Goal: Obtain resource: Download file/media

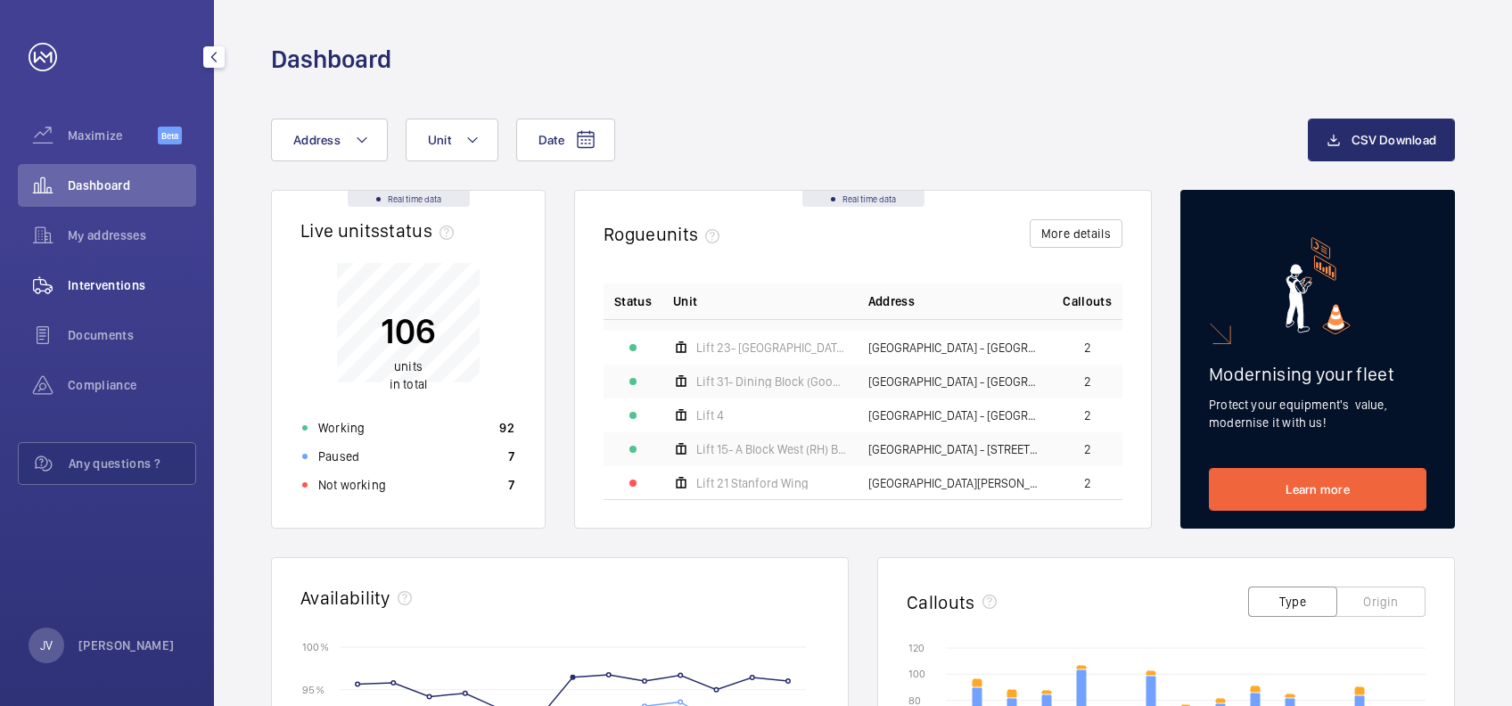
click at [114, 284] on span "Interventions" at bounding box center [132, 285] width 128 height 18
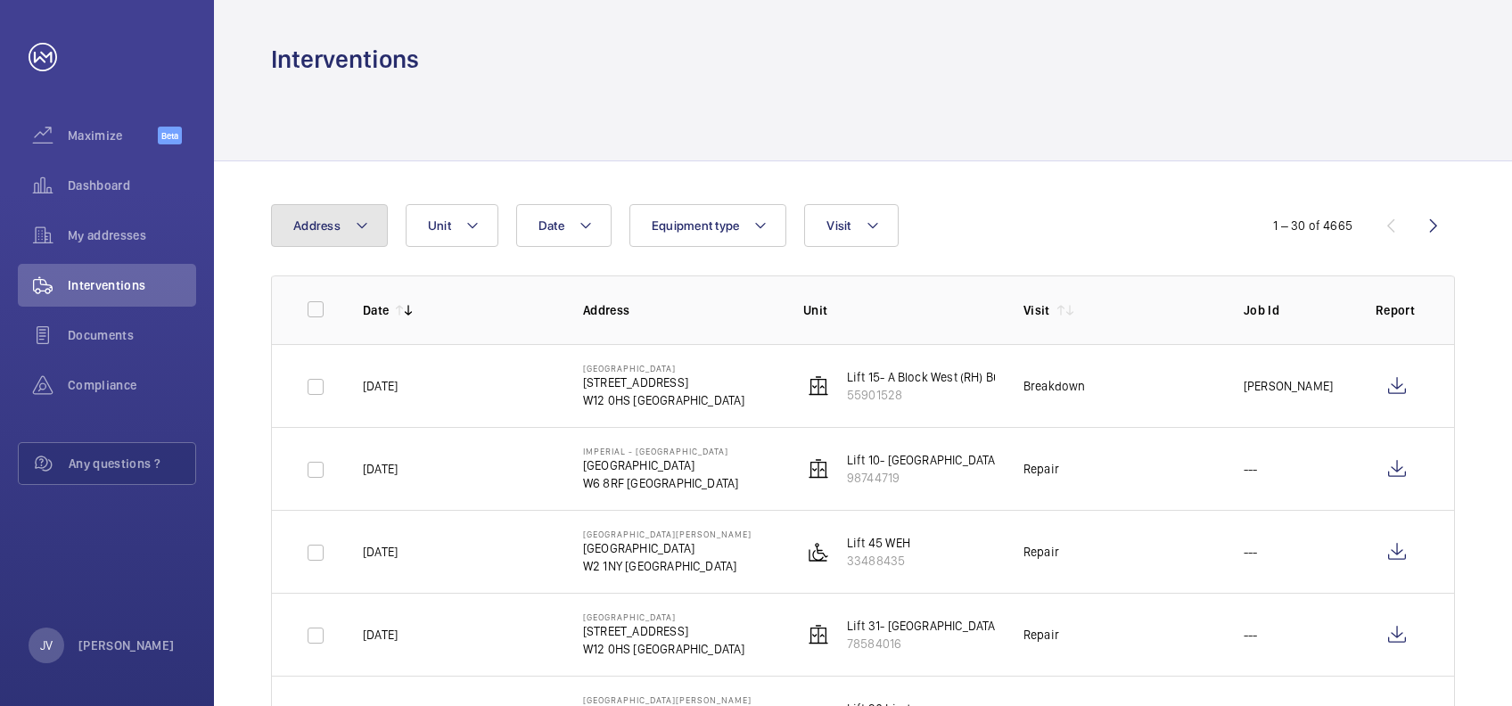
click at [357, 227] on mat-icon at bounding box center [362, 225] width 14 height 21
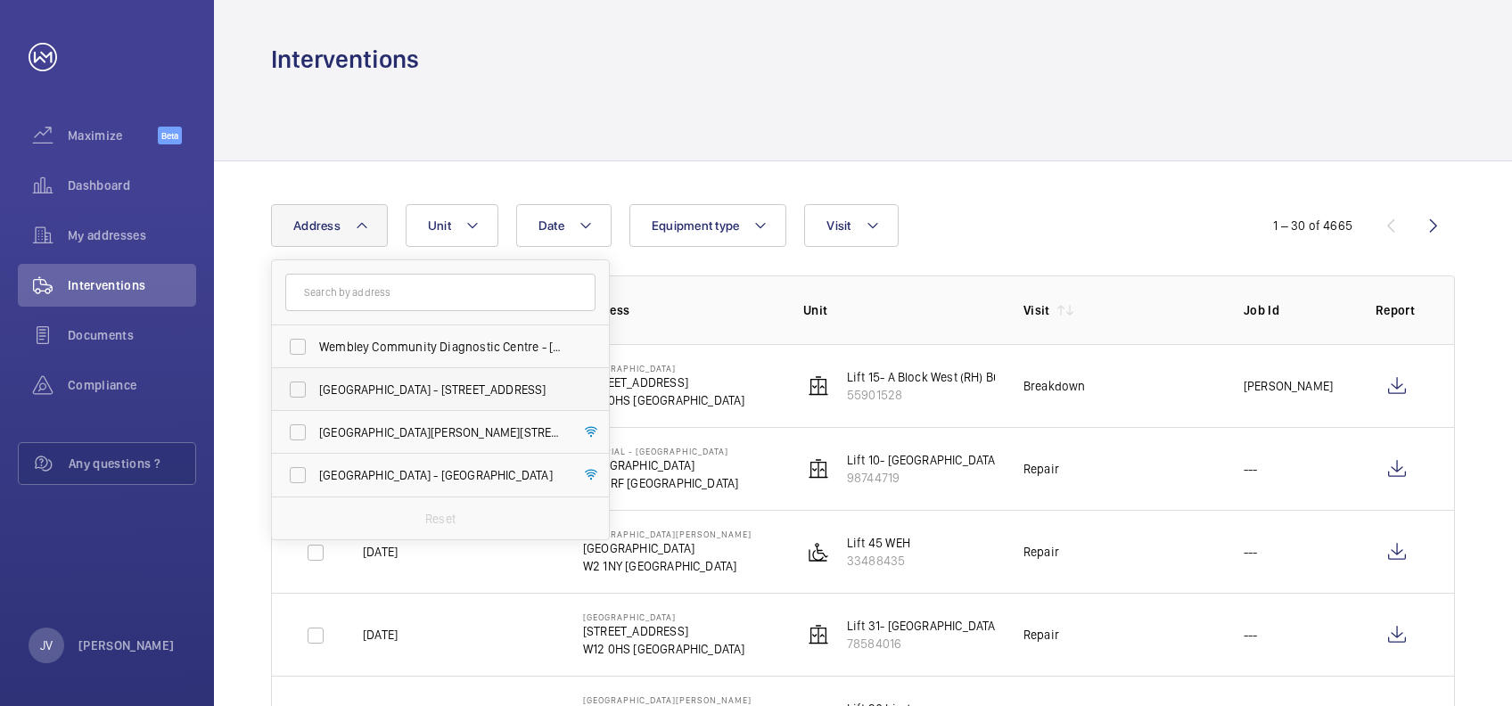
click at [321, 385] on span "[GEOGRAPHIC_DATA] - [STREET_ADDRESS]" at bounding box center [441, 390] width 245 height 18
click at [316, 385] on input "[GEOGRAPHIC_DATA] - [STREET_ADDRESS]" at bounding box center [298, 390] width 36 height 36
checkbox input "true"
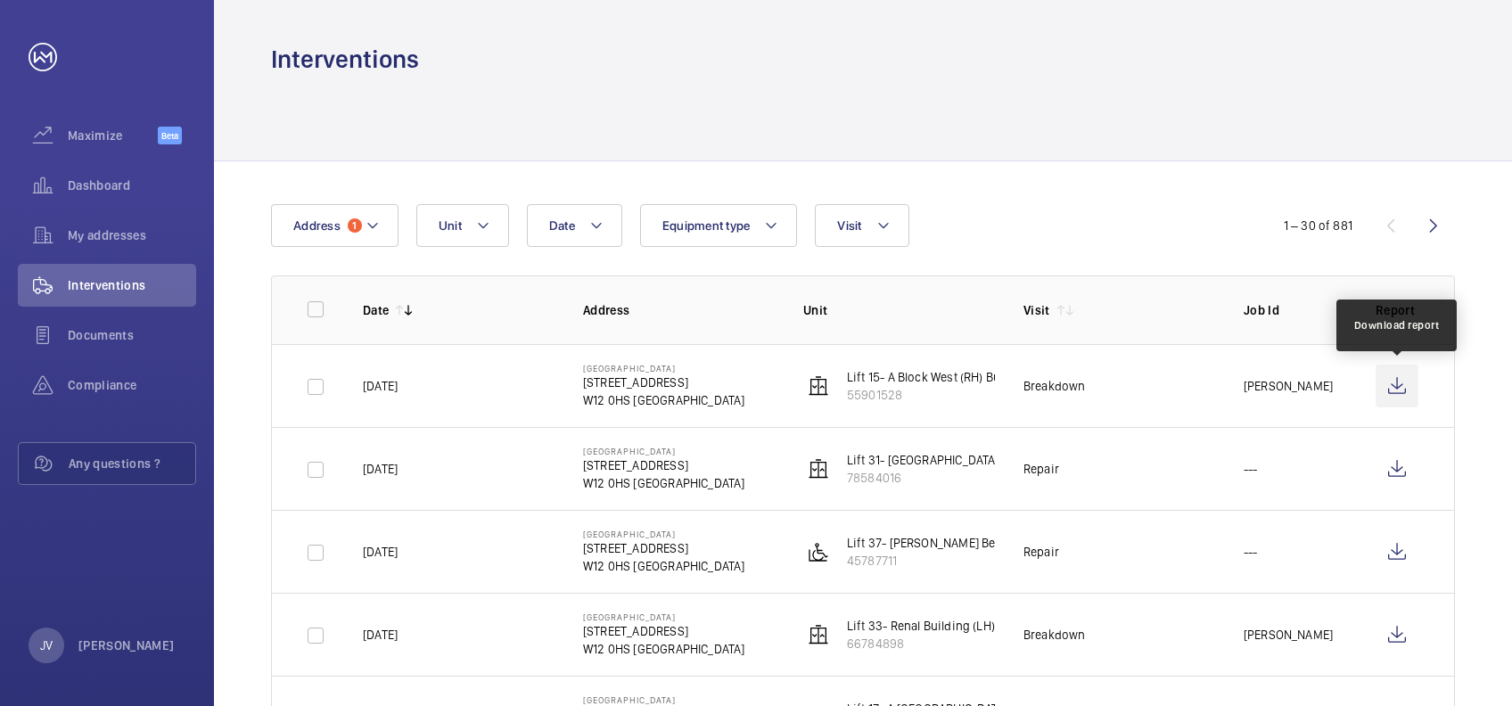
click at [1051, 398] on wm-front-icon-button at bounding box center [1397, 386] width 43 height 43
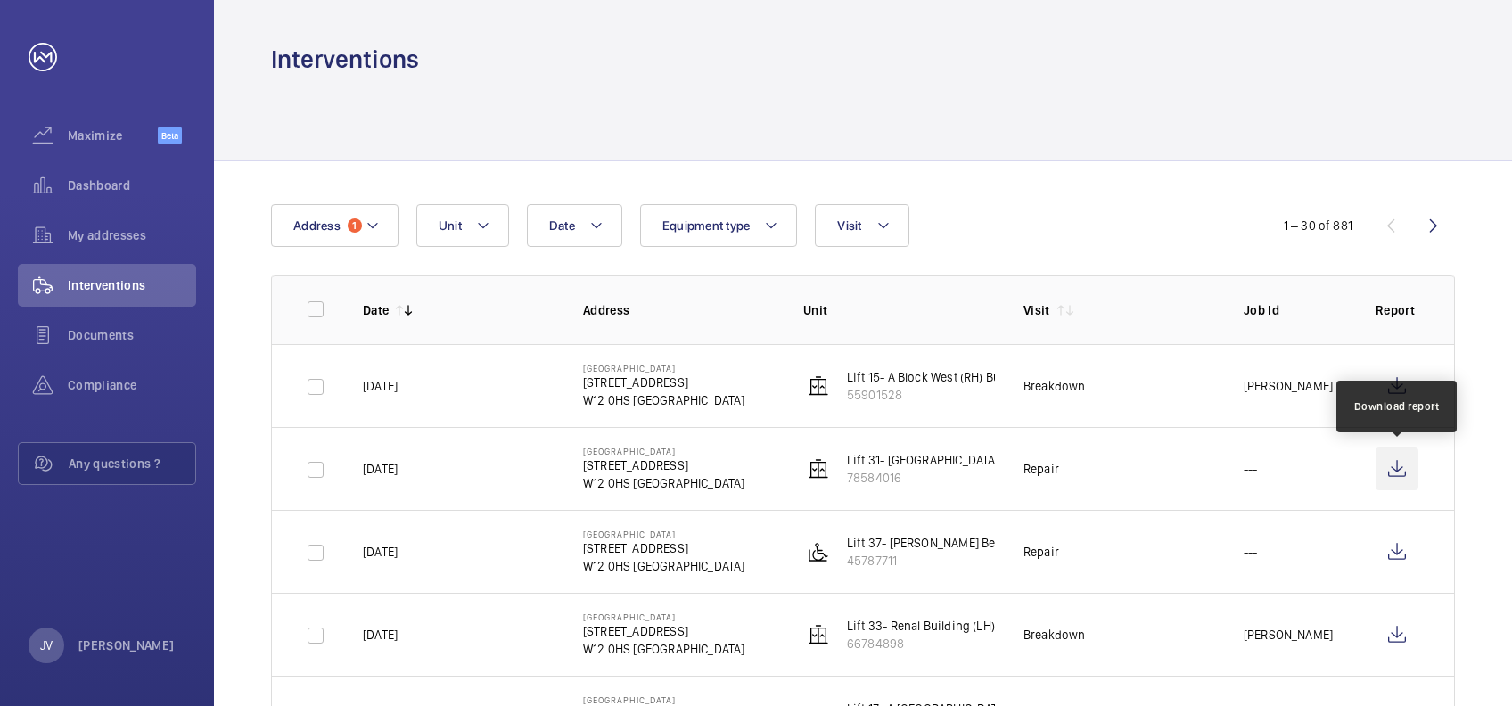
click at [1051, 464] on wm-front-icon-button at bounding box center [1397, 469] width 43 height 43
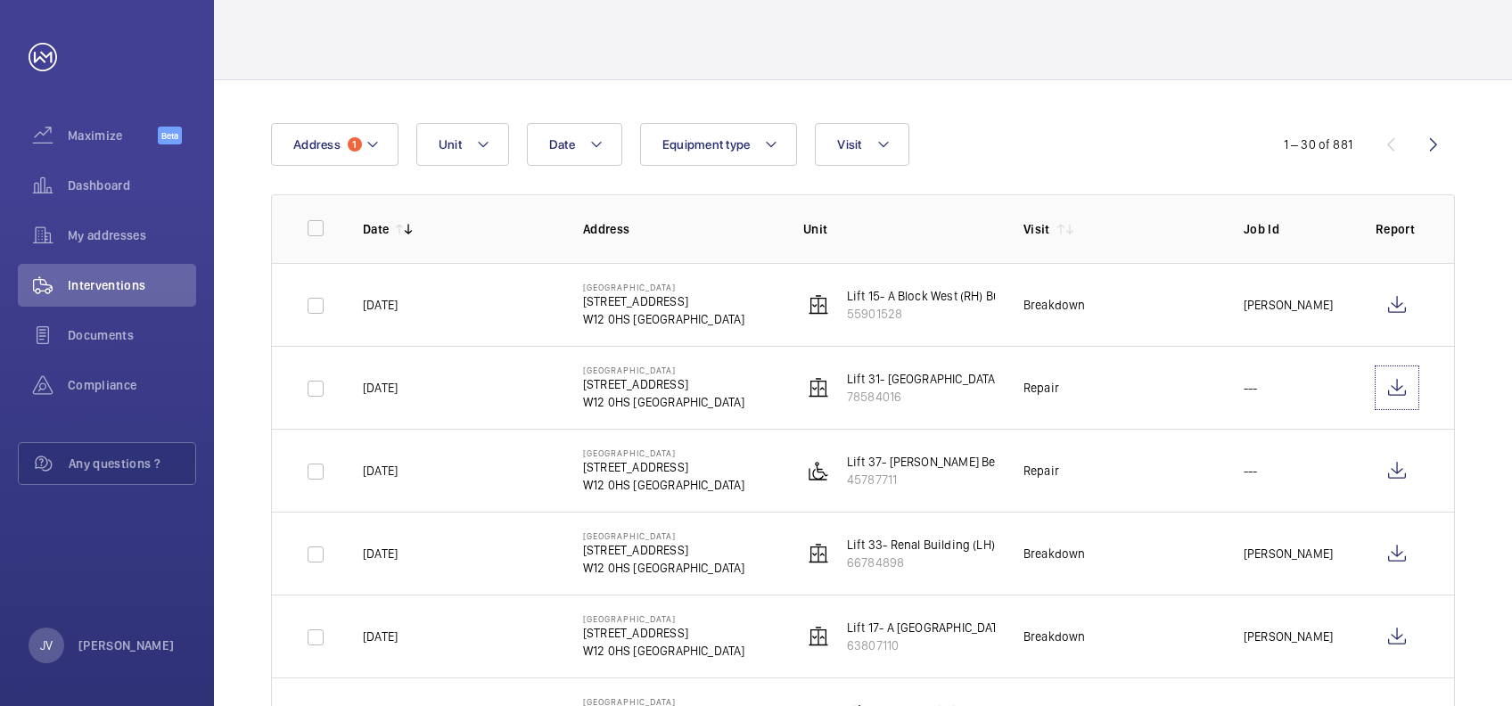
scroll to position [119, 0]
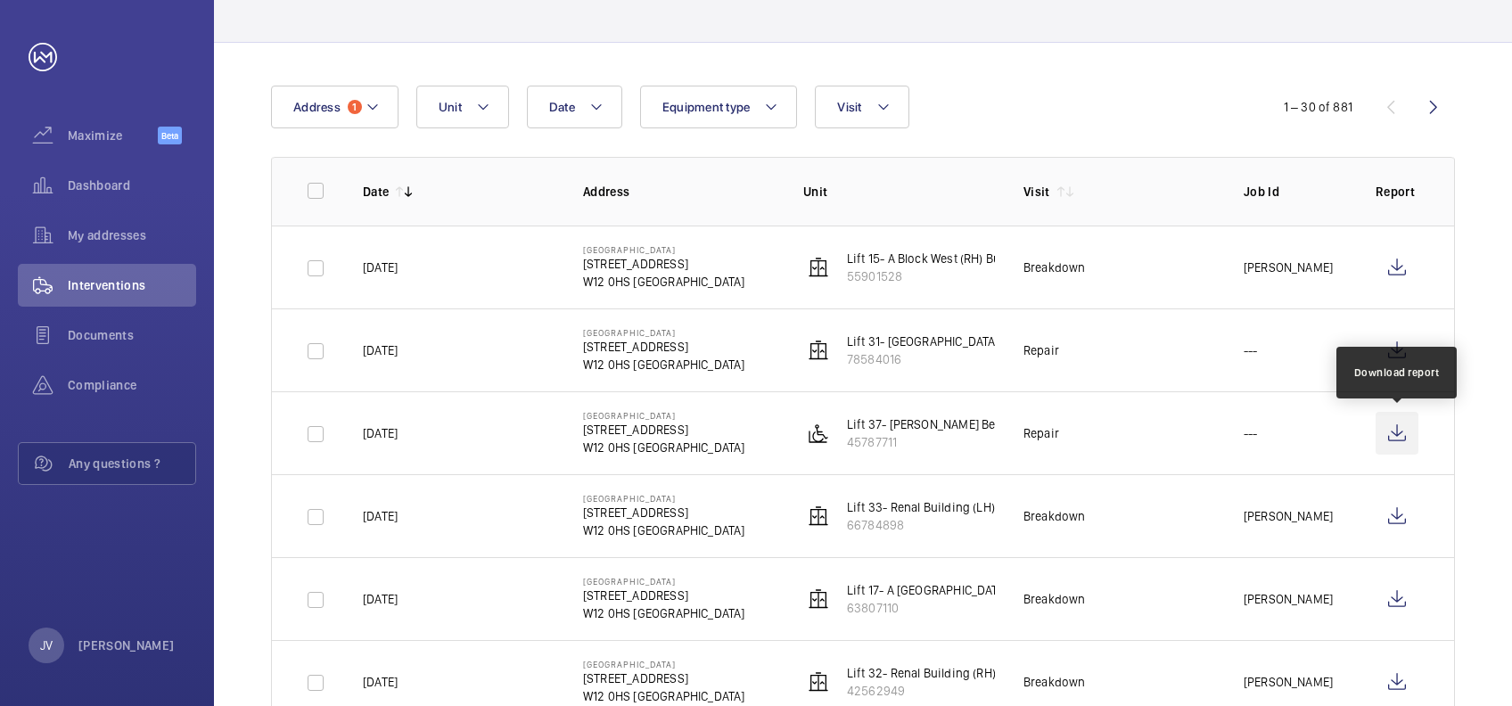
click at [1051, 439] on wm-front-icon-button at bounding box center [1397, 433] width 43 height 43
